Goal: Obtain resource: Download file/media

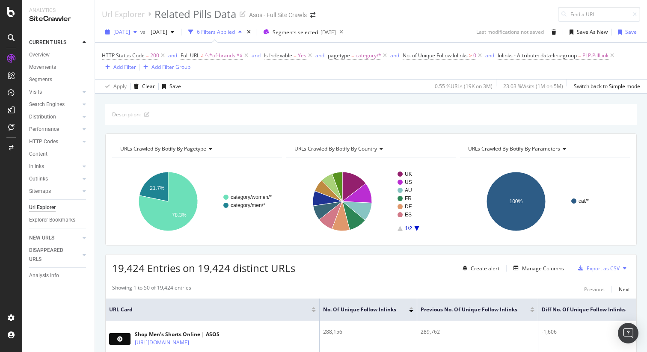
click at [130, 32] on span "[DATE]" at bounding box center [121, 31] width 17 height 7
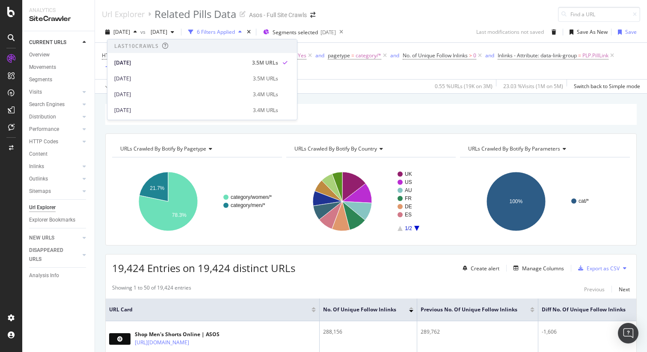
click at [148, 123] on div "Description:" at bounding box center [370, 114] width 531 height 21
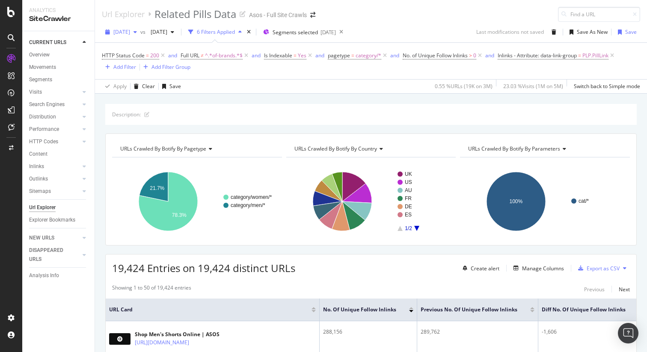
click at [130, 30] on span "[DATE]" at bounding box center [121, 31] width 17 height 7
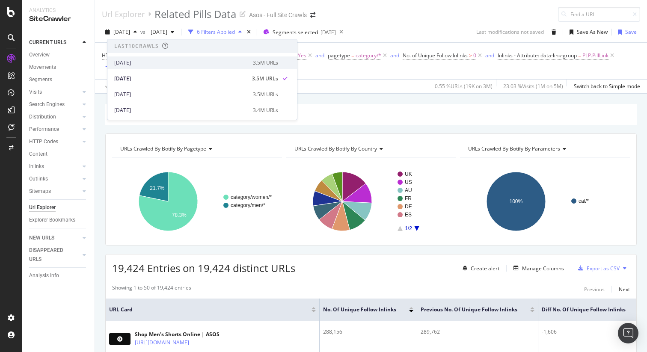
click at [139, 61] on div "2025 Aug. 19th" at bounding box center [180, 63] width 133 height 8
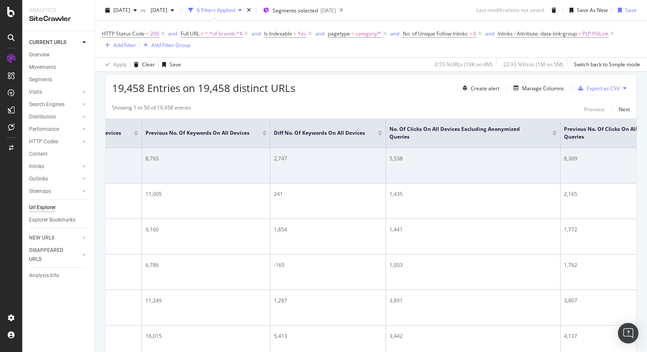
scroll to position [0, 2266]
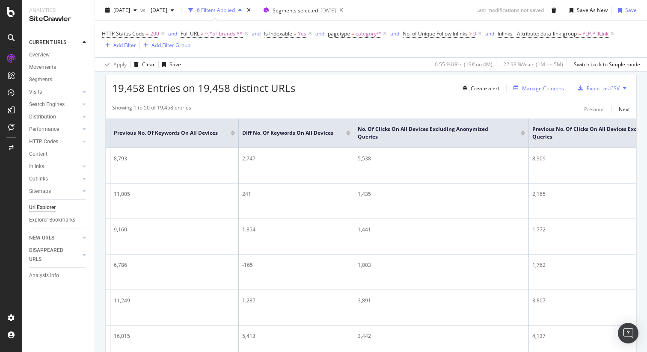
click at [545, 91] on div "Manage Columns" at bounding box center [543, 88] width 42 height 7
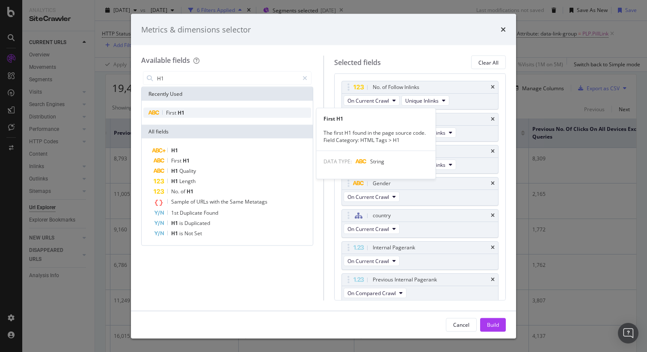
type input "H1"
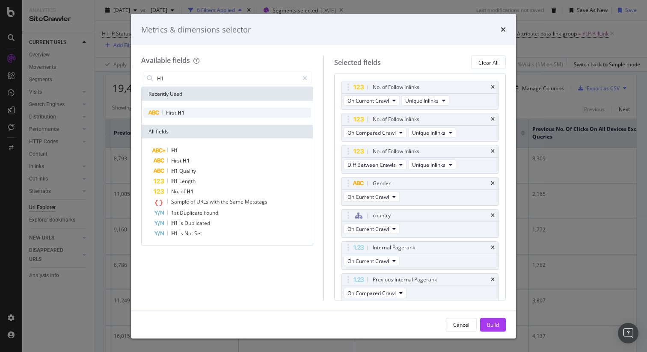
click at [258, 114] on div "First H1" at bounding box center [227, 113] width 168 height 10
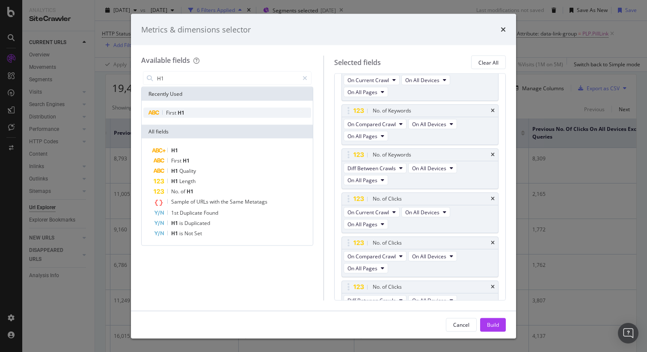
scroll to position [587, 0]
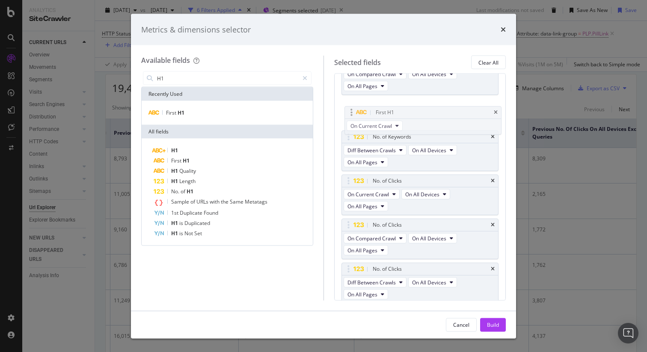
drag, startPoint x: 348, startPoint y: 278, endPoint x: 346, endPoint y: 107, distance: 170.7
click at [346, 107] on body "Analytics SiteCrawler CURRENT URLS Overview Movements Segments Visits Analysis …" at bounding box center [323, 176] width 647 height 352
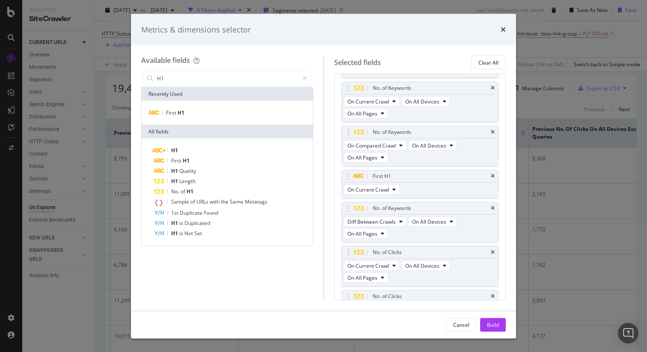
scroll to position [508, 0]
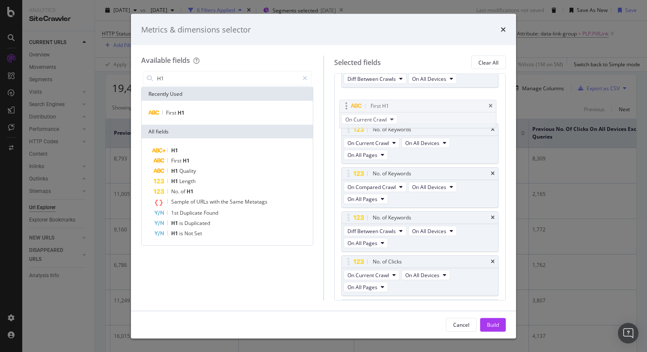
drag, startPoint x: 349, startPoint y: 182, endPoint x: 346, endPoint y: 108, distance: 74.0
click at [346, 108] on body "Analytics SiteCrawler CURRENT URLS Overview Movements Segments Visits Analysis …" at bounding box center [323, 176] width 647 height 352
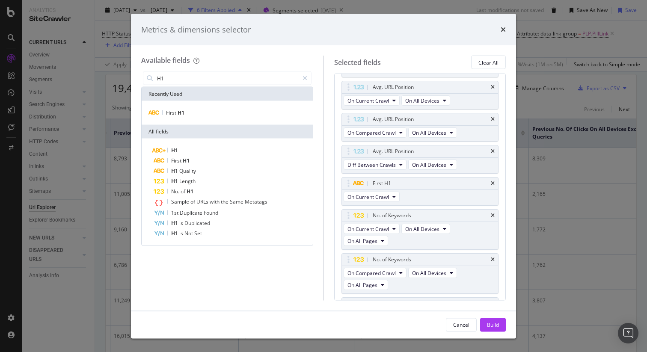
scroll to position [414, 0]
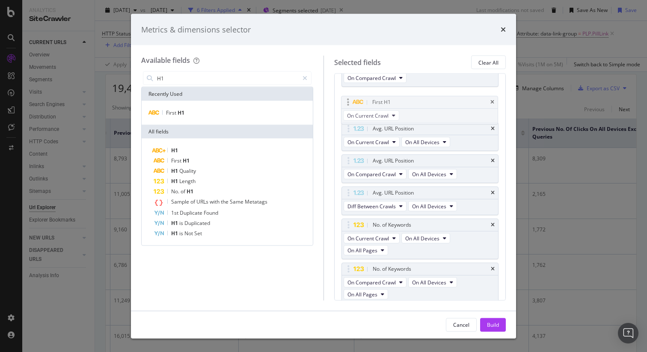
drag, startPoint x: 348, startPoint y: 189, endPoint x: 347, endPoint y: 105, distance: 83.4
click at [347, 105] on body "Analytics SiteCrawler CURRENT URLS Overview Movements Segments Visits Analysis …" at bounding box center [323, 176] width 647 height 352
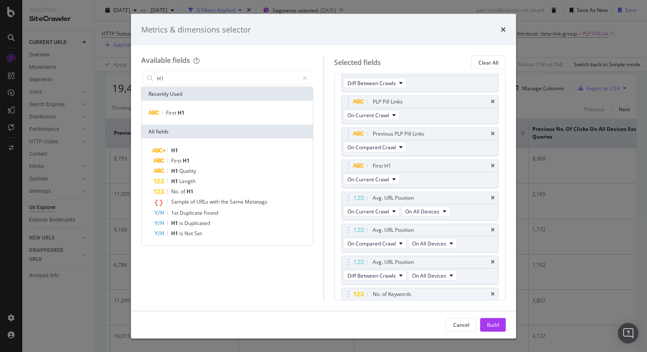
scroll to position [315, 0]
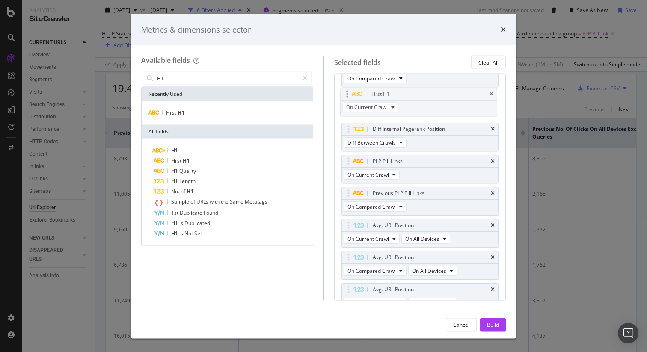
drag, startPoint x: 348, startPoint y: 194, endPoint x: 346, endPoint y: 99, distance: 95.0
click at [346, 99] on body "Analytics SiteCrawler CURRENT URLS Overview Movements Segments Visits Analysis …" at bounding box center [323, 176] width 647 height 352
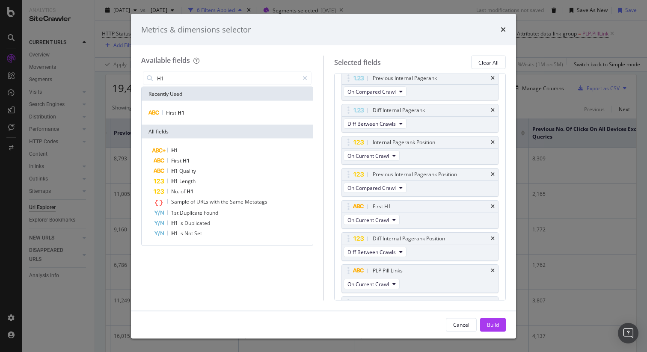
scroll to position [195, 0]
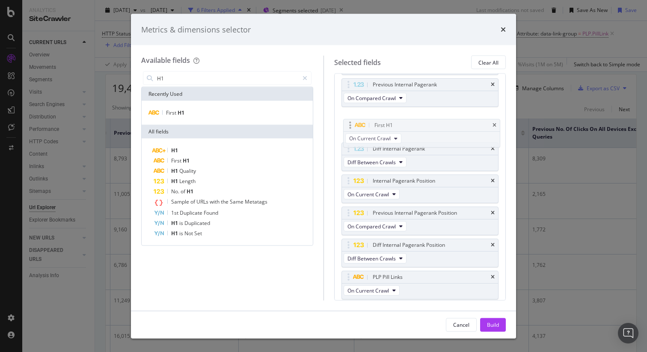
drag, startPoint x: 348, startPoint y: 214, endPoint x: 348, endPoint y: 121, distance: 93.7
click at [348, 121] on body "Analytics SiteCrawler CURRENT URLS Overview Movements Segments Visits Analysis …" at bounding box center [323, 176] width 647 height 352
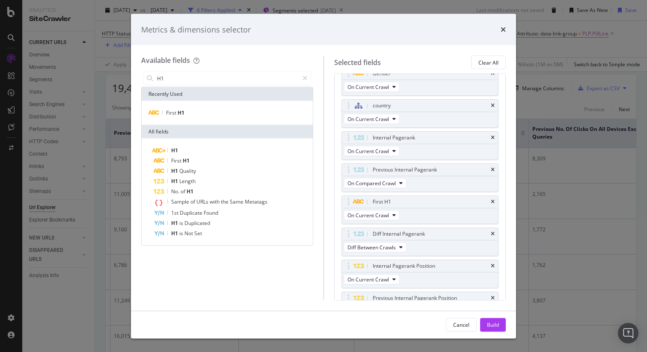
scroll to position [101, 0]
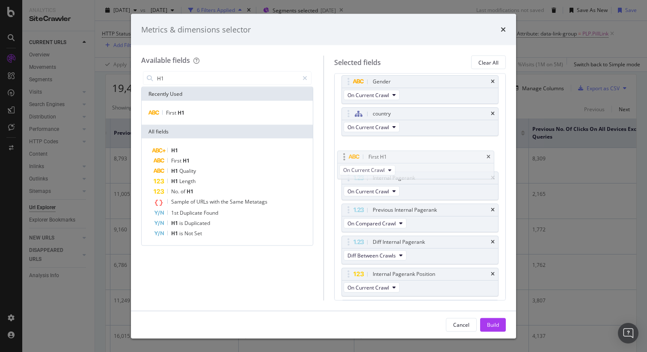
drag, startPoint x: 348, startPoint y: 211, endPoint x: 344, endPoint y: 155, distance: 56.2
click at [344, 155] on body "Analytics SiteCrawler CURRENT URLS Overview Movements Segments Visits Analysis …" at bounding box center [323, 176] width 647 height 352
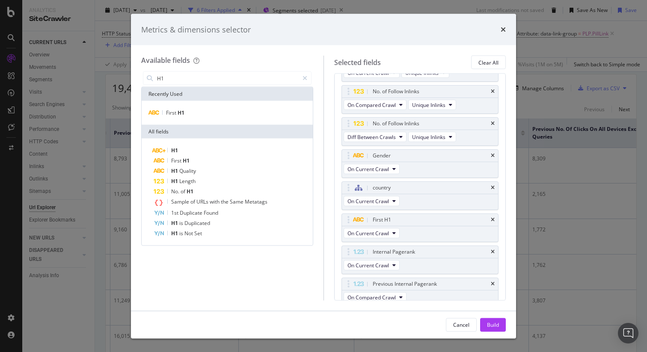
scroll to position [0, 0]
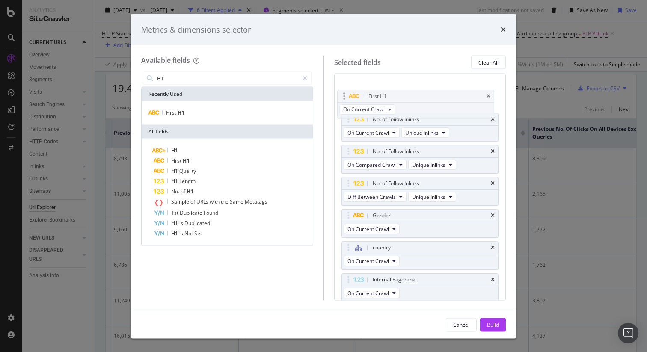
drag, startPoint x: 347, startPoint y: 246, endPoint x: 343, endPoint y: 94, distance: 152.3
click at [343, 94] on body "Analytics SiteCrawler CURRENT URLS Overview Movements Segments Visits Analysis …" at bounding box center [323, 176] width 647 height 352
drag, startPoint x: 349, startPoint y: 216, endPoint x: 351, endPoint y: 118, distance: 98.4
click at [351, 118] on body "Analytics SiteCrawler CURRENT URLS Overview Movements Segments Visits Analysis …" at bounding box center [323, 176] width 647 height 352
drag, startPoint x: 349, startPoint y: 246, endPoint x: 350, endPoint y: 91, distance: 154.8
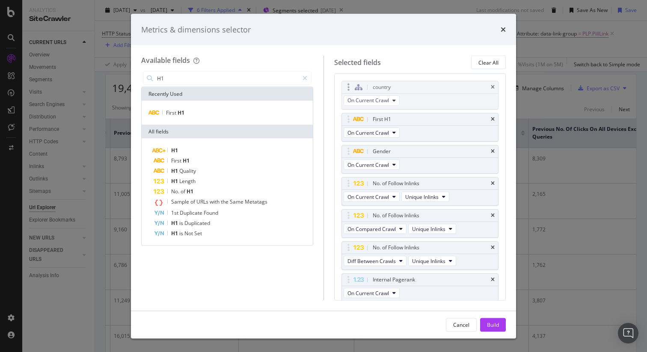
click at [350, 91] on body "Analytics SiteCrawler CURRENT URLS Overview Movements Segments Visits Analysis …" at bounding box center [323, 176] width 647 height 352
drag, startPoint x: 349, startPoint y: 154, endPoint x: 348, endPoint y: 123, distance: 30.4
click at [348, 123] on body "Analytics SiteCrawler CURRENT URLS Overview Movements Segments Visits Analysis …" at bounding box center [323, 176] width 647 height 352
click at [490, 322] on div "Build" at bounding box center [493, 324] width 12 height 7
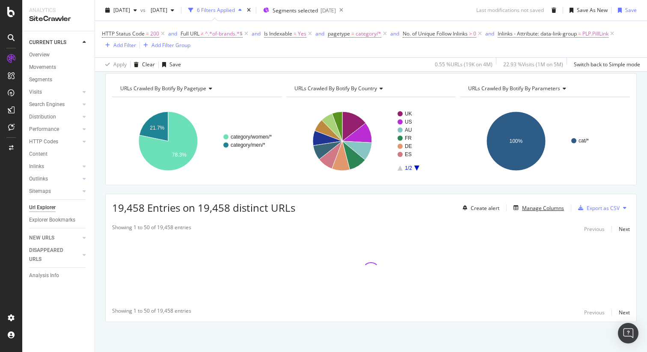
scroll to position [60, 0]
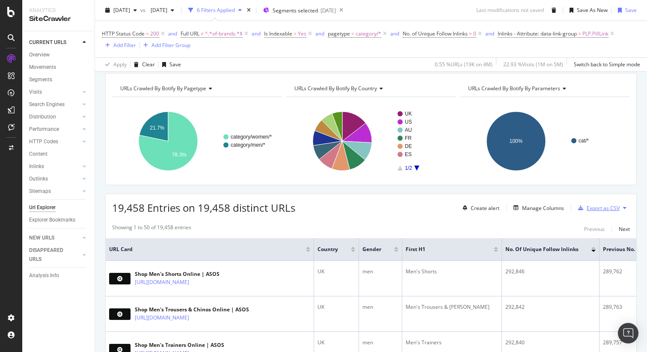
click at [599, 205] on div "Export as CSV" at bounding box center [602, 207] width 33 height 7
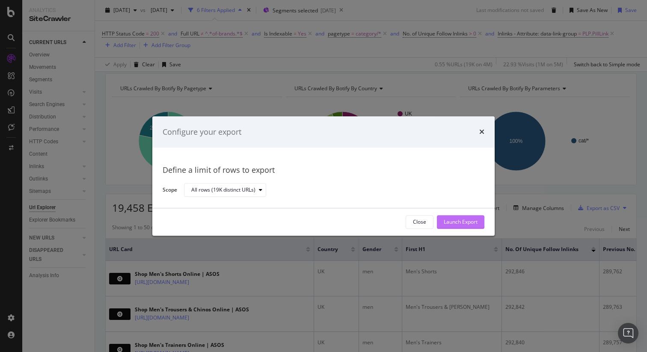
click at [460, 221] on div "Launch Export" at bounding box center [461, 222] width 34 height 7
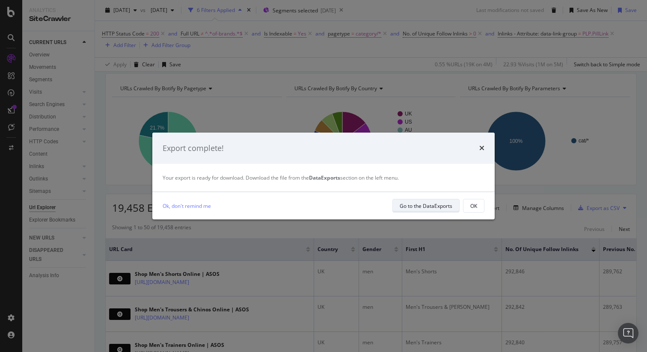
click at [413, 204] on div "Go to the DataExports" at bounding box center [426, 205] width 53 height 7
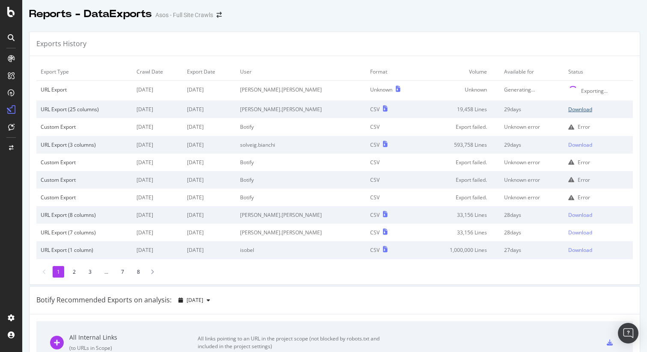
click at [574, 111] on div "Download" at bounding box center [580, 109] width 24 height 7
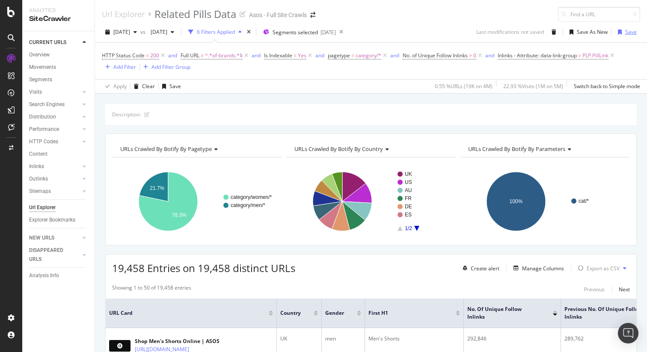
click at [630, 34] on div "Save" at bounding box center [631, 31] width 12 height 7
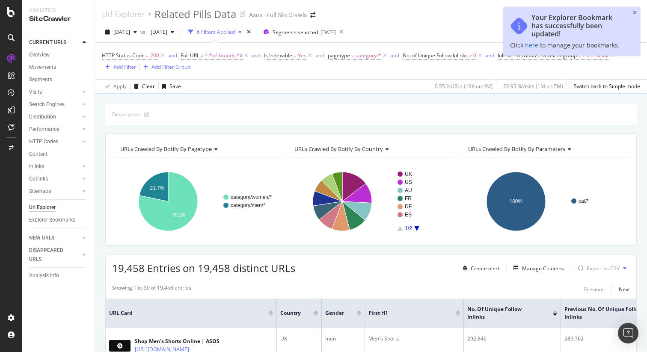
click at [342, 76] on div "HTTP Status Code = 200 and Full URL ≠ ^.*of-brands.*$ and Is Indexable = Yes an…" at bounding box center [371, 61] width 538 height 36
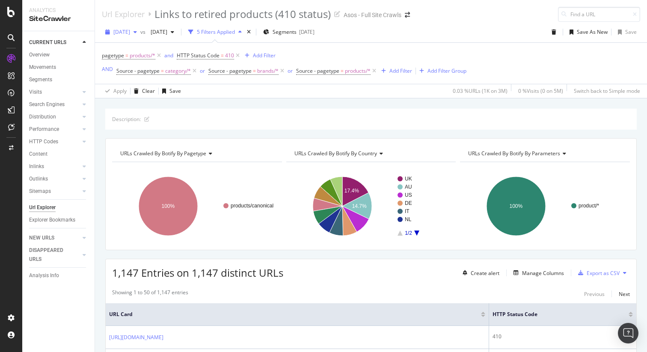
click at [130, 35] on span "[DATE]" at bounding box center [121, 31] width 17 height 7
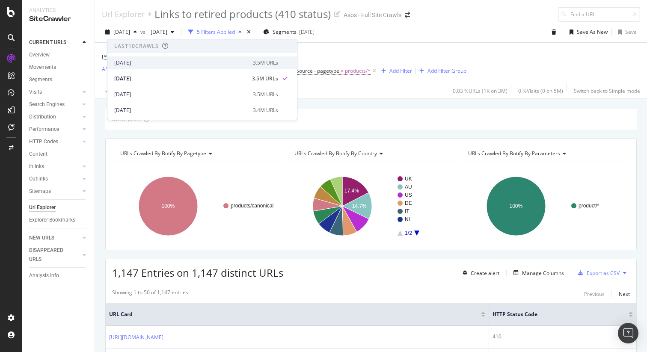
click at [142, 58] on div "[DATE] 3.5M URLs" at bounding box center [201, 62] width 189 height 12
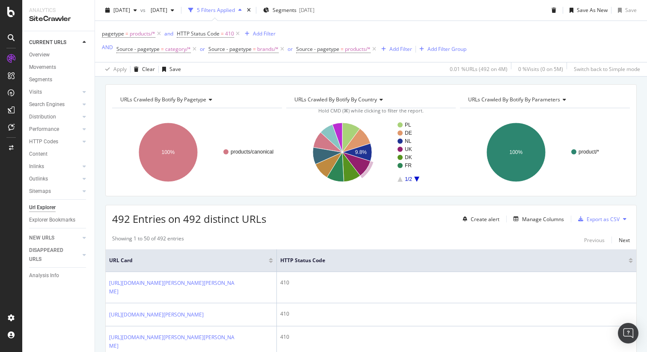
scroll to position [63, 0]
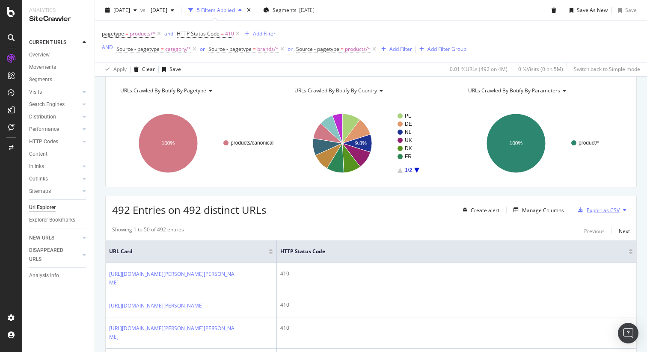
click at [592, 213] on div "Export as CSV" at bounding box center [602, 210] width 33 height 7
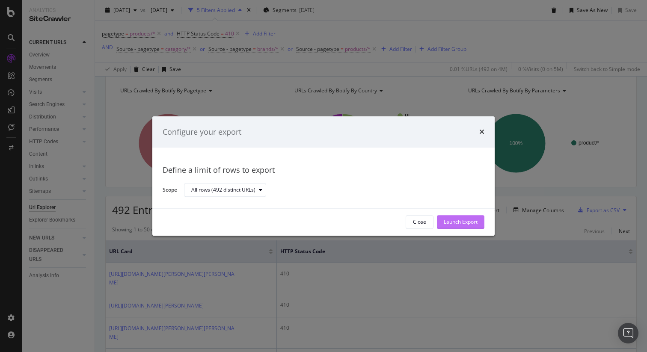
click at [469, 222] on div "Launch Export" at bounding box center [461, 222] width 34 height 7
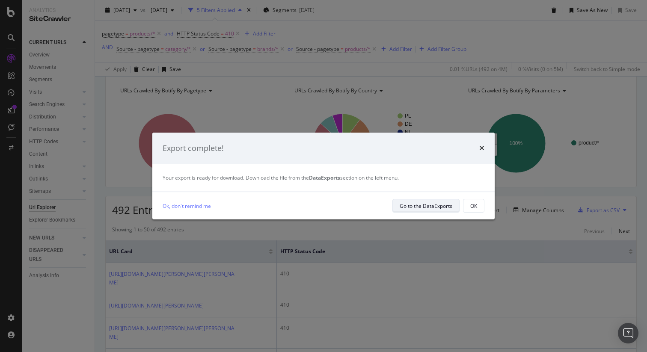
click at [414, 209] on div "Go to the DataExports" at bounding box center [426, 205] width 53 height 7
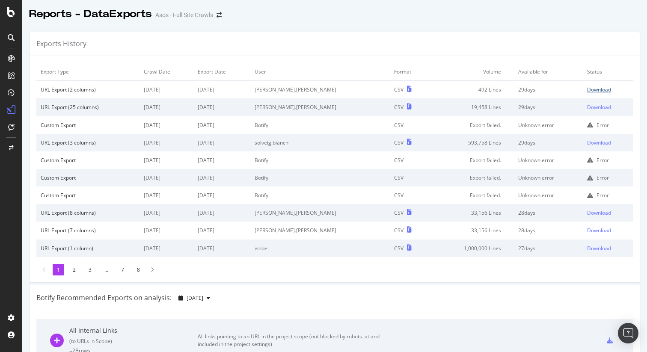
click at [596, 90] on div "Download" at bounding box center [599, 89] width 24 height 7
